Goal: Transaction & Acquisition: Purchase product/service

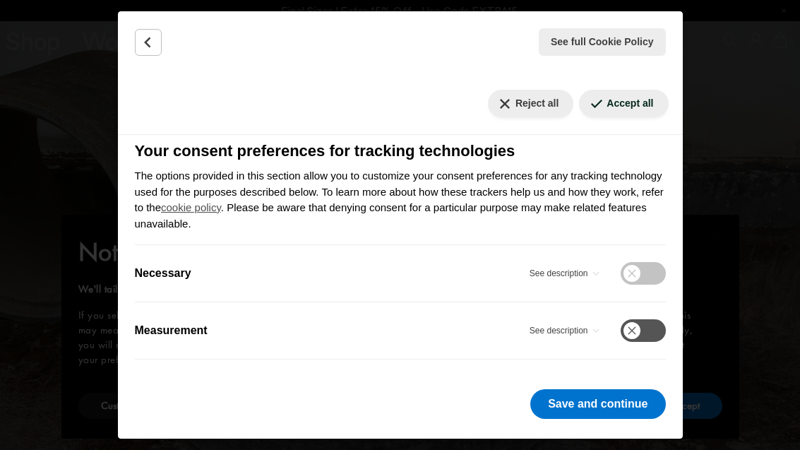
scroll to position [167, 0]
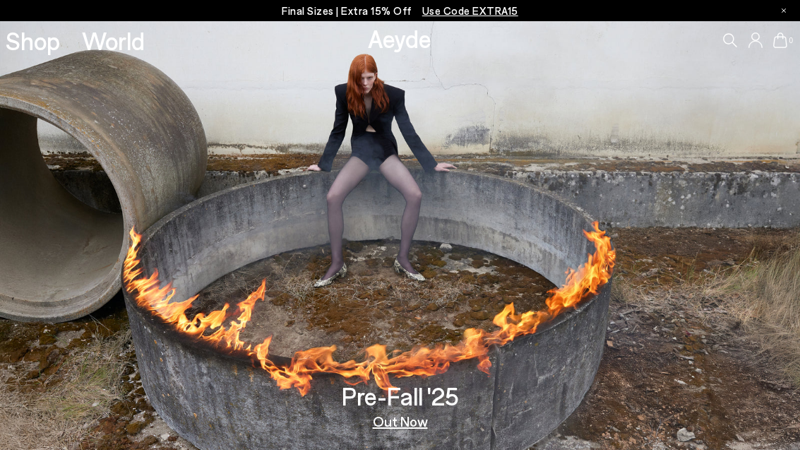
click at [733, 42] on icon at bounding box center [730, 40] width 14 height 14
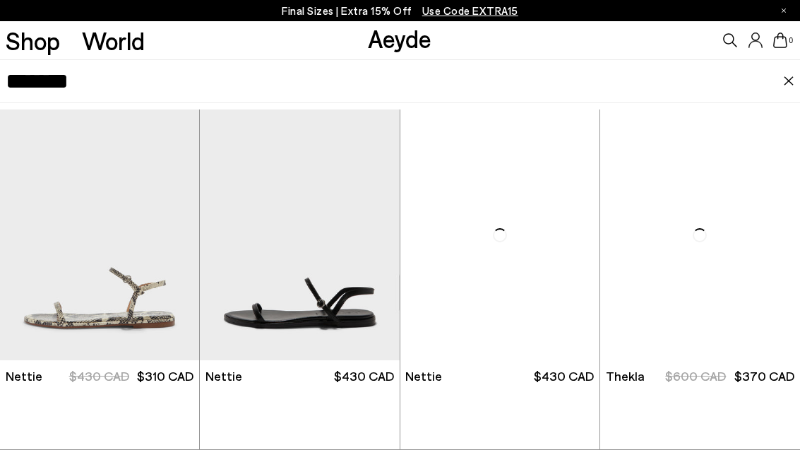
type input "*******"
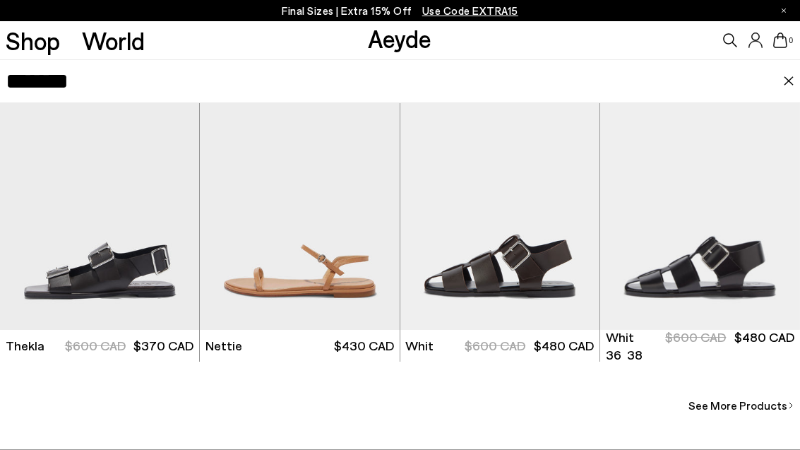
scroll to position [313, 0]
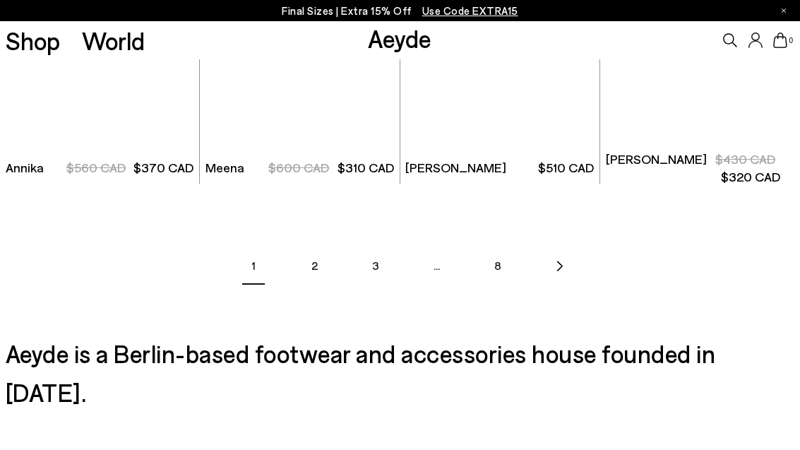
scroll to position [1756, 0]
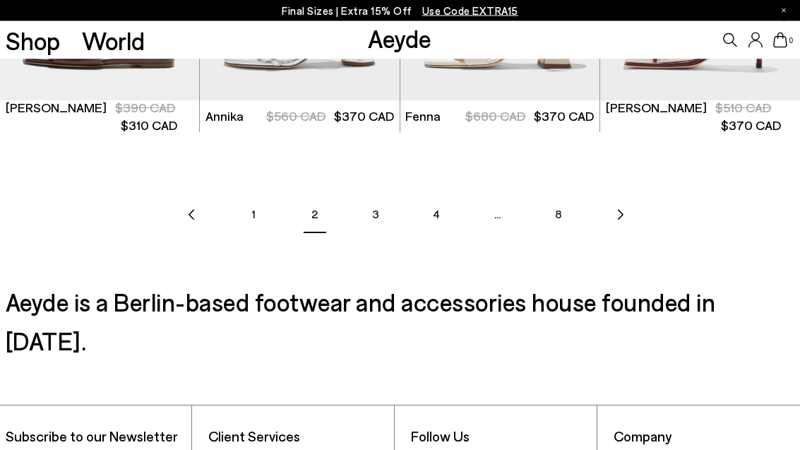
scroll to position [1714, 0]
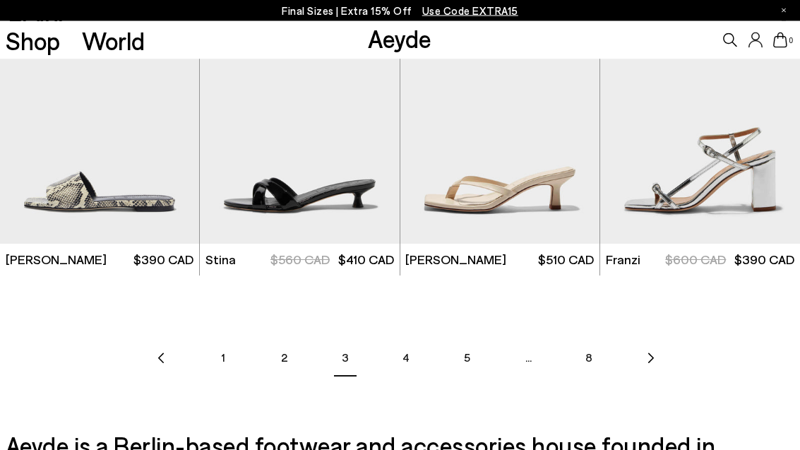
scroll to position [1571, 0]
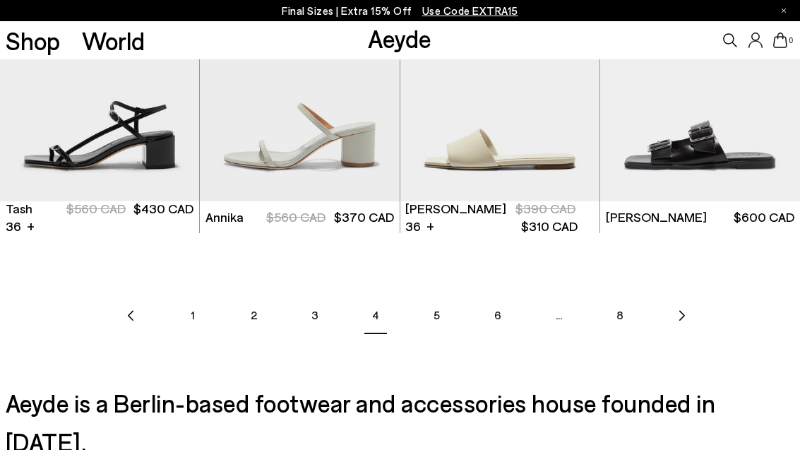
scroll to position [1612, 0]
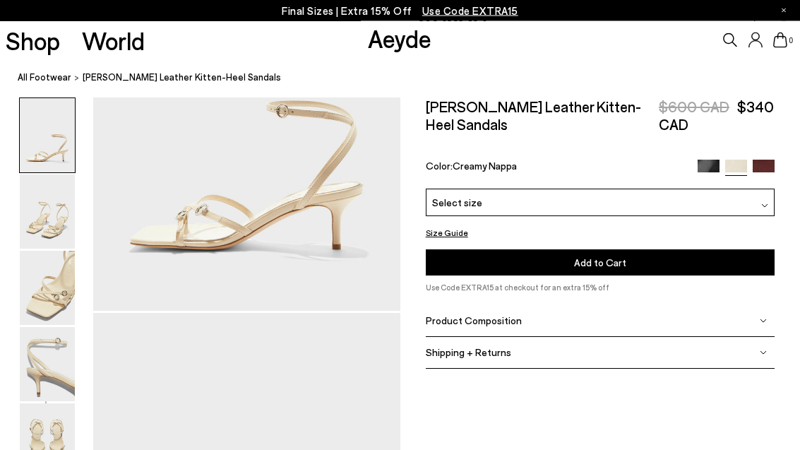
scroll to position [412, 0]
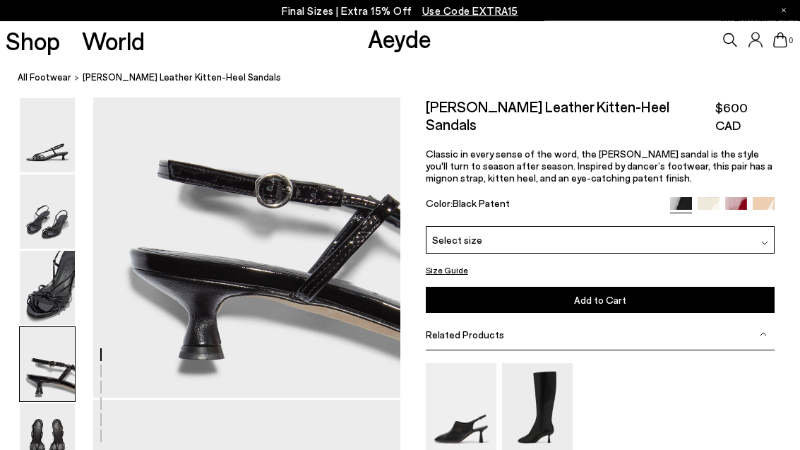
scroll to position [1161, 0]
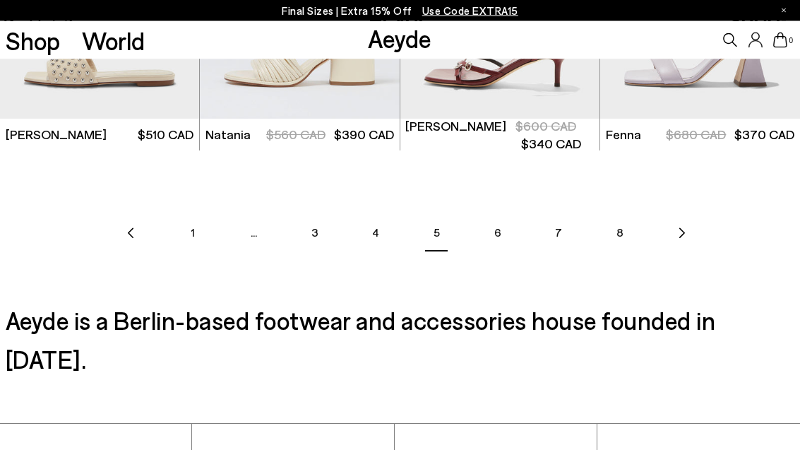
scroll to position [1695, 0]
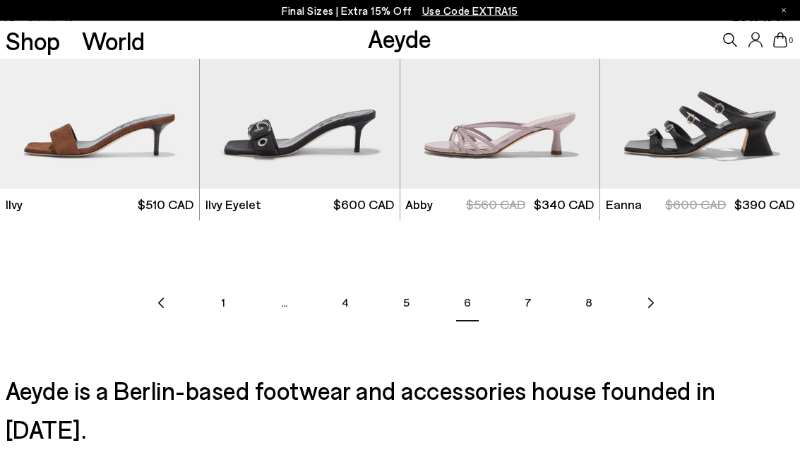
scroll to position [1625, 0]
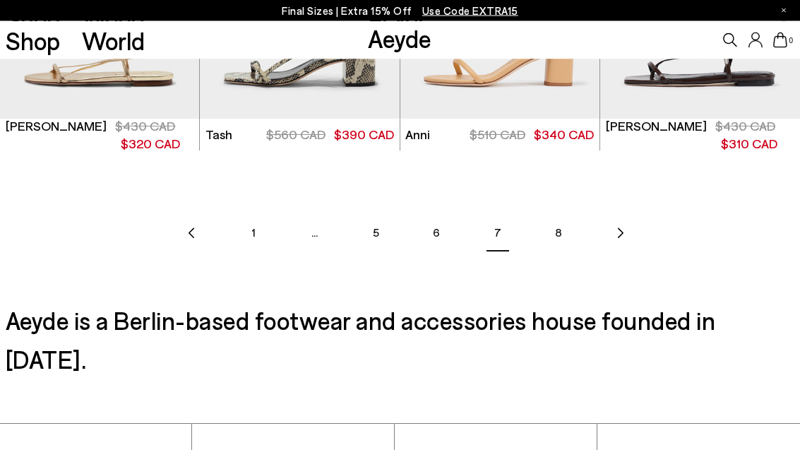
scroll to position [1695, 0]
